Goal: Information Seeking & Learning: Learn about a topic

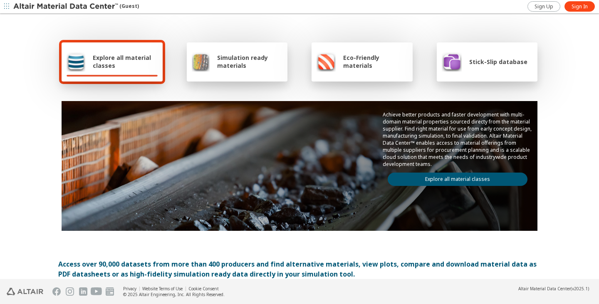
click at [122, 56] on span "Explore all material classes" at bounding box center [125, 62] width 65 height 16
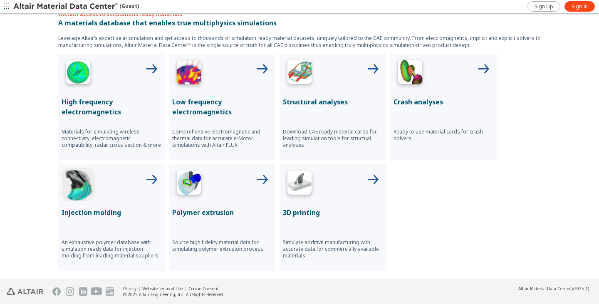
scroll to position [291, 0]
click at [143, 177] on icon at bounding box center [151, 180] width 20 height 20
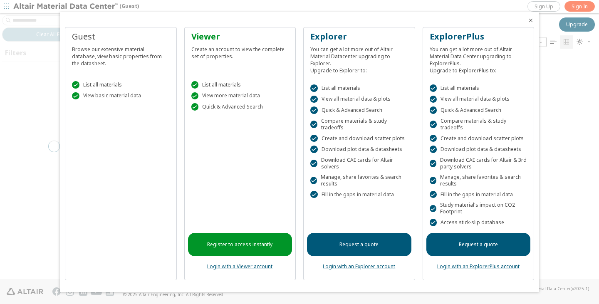
click at [561, 81] on div at bounding box center [299, 152] width 599 height 304
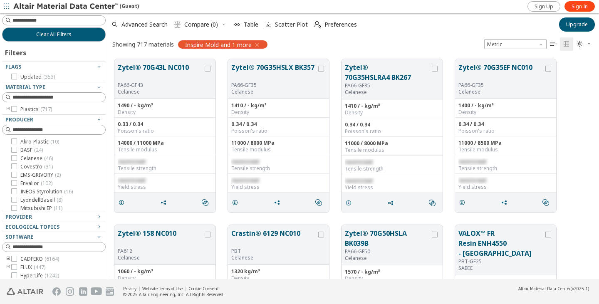
scroll to position [220, 484]
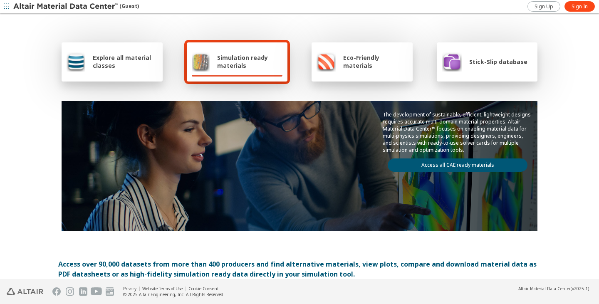
click at [168, 29] on div "Explore all material classes Simulation ready materials Eco-Friendly materials …" at bounding box center [299, 135] width 482 height 241
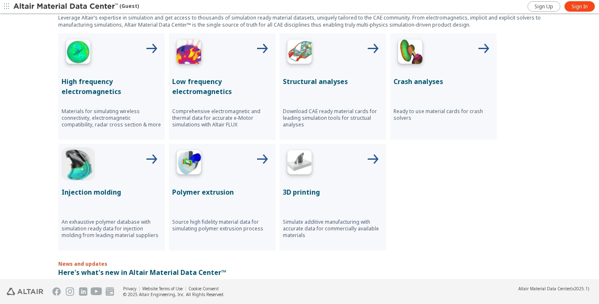
scroll to position [312, 0]
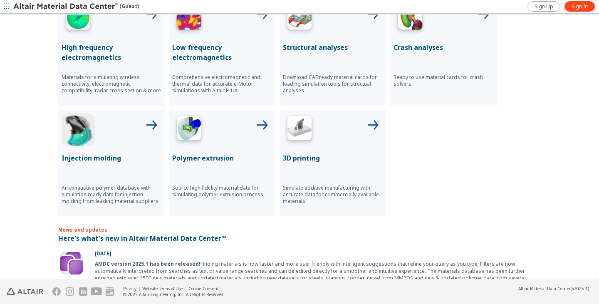
click at [509, 216] on div "High frequency electromagnetics Materials for simulating wireless connectivity,…" at bounding box center [299, 107] width 482 height 217
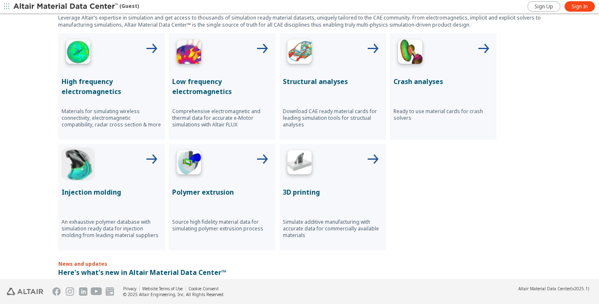
click at [118, 168] on div at bounding box center [112, 163] width 100 height 33
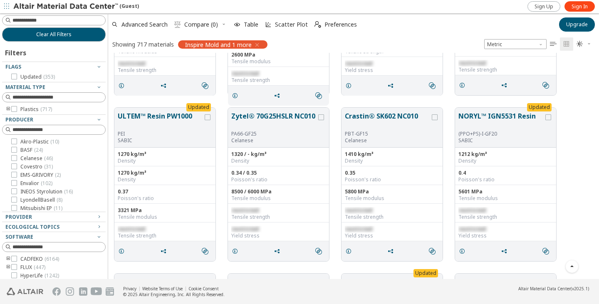
scroll to position [1788, 0]
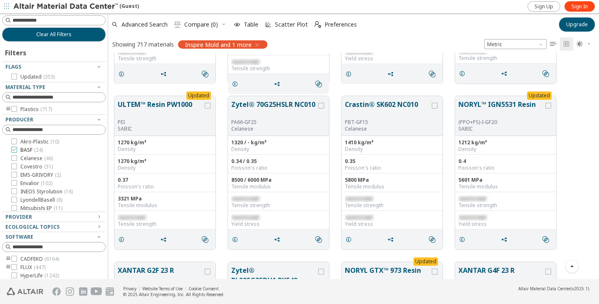
click at [14, 151] on icon at bounding box center [14, 150] width 6 height 6
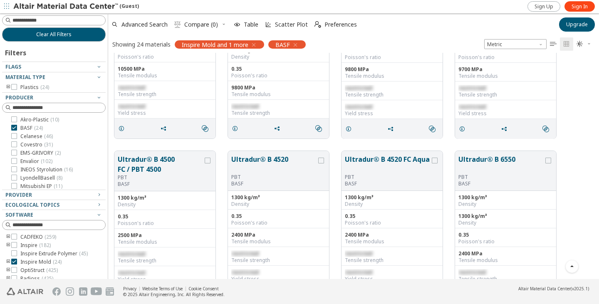
scroll to position [249, 0]
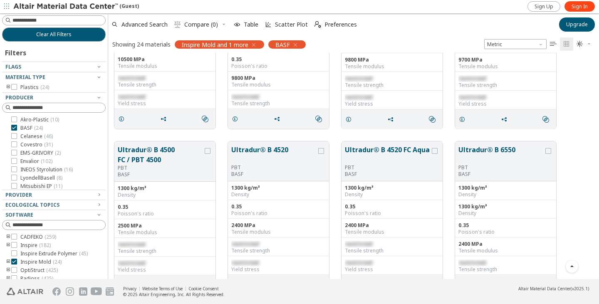
click at [402, 25] on div "Advanced Search  Compare (0) Table Scatter Plot  Preferences" at bounding box center [330, 24] width 445 height 18
